Goal: Task Accomplishment & Management: Use online tool/utility

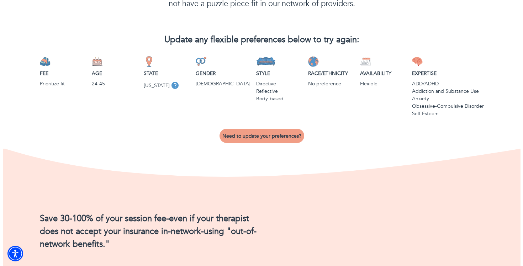
scroll to position [58, 0]
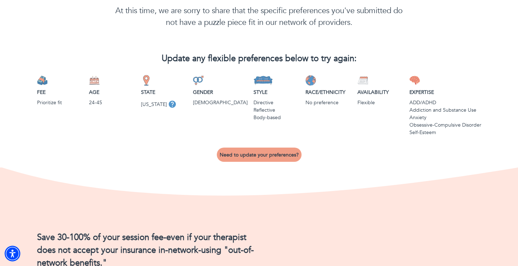
click at [267, 156] on span "Need to update your preferences?" at bounding box center [259, 155] width 79 height 7
select select "6"
select select "2"
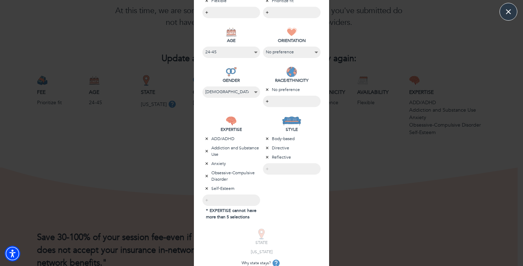
scroll to position [148, 0]
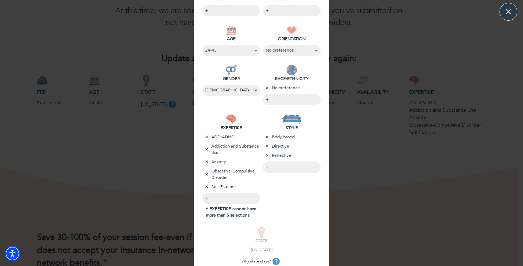
click at [206, 137] on icon "button" at bounding box center [207, 137] width 2 height 2
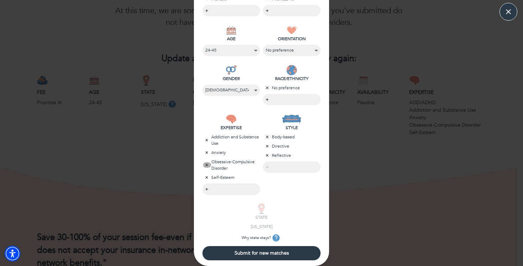
click at [205, 166] on icon "button" at bounding box center [207, 165] width 4 height 4
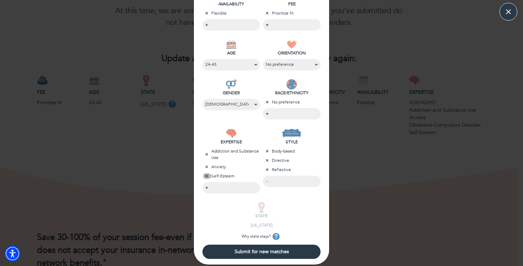
click at [205, 175] on icon "button" at bounding box center [207, 176] width 4 height 4
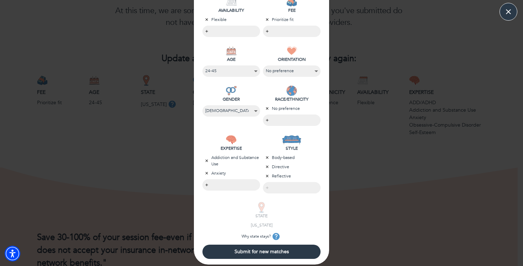
click at [298, 252] on span "Submit for new matches" at bounding box center [261, 252] width 113 height 7
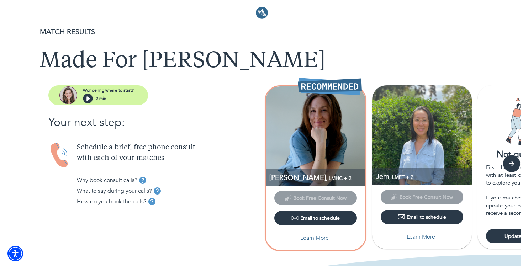
scroll to position [0, 0]
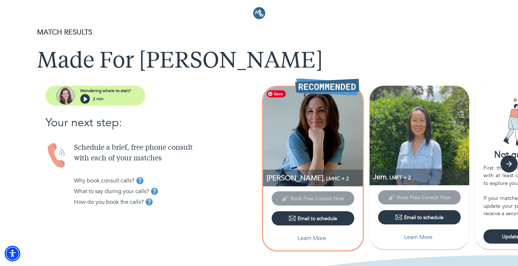
click at [337, 133] on img at bounding box center [313, 137] width 100 height 100
click at [314, 234] on button "Learn More" at bounding box center [313, 238] width 83 height 14
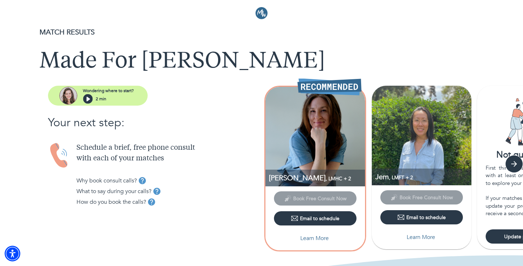
select select "6"
select select "2"
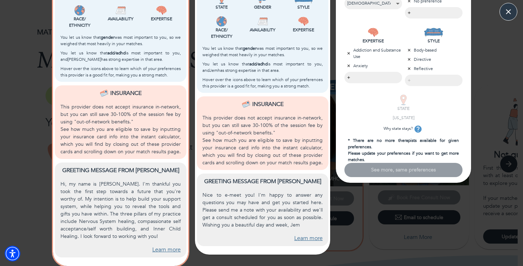
scroll to position [250, 0]
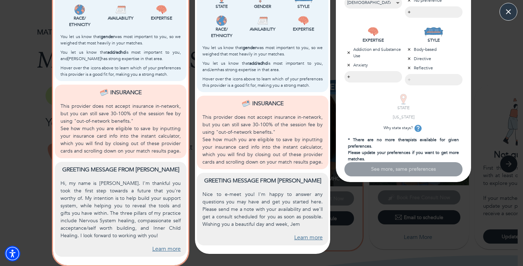
click at [159, 249] on link "Learn more" at bounding box center [166, 249] width 28 height 8
